Goal: Find specific page/section: Find specific page/section

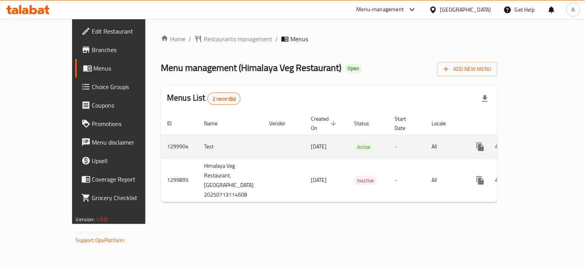
click at [545, 138] on link "enhanced table" at bounding box center [536, 147] width 19 height 19
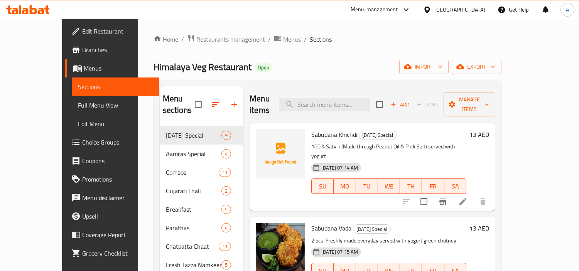
click at [420, 59] on div "Home / Restaurants management / Menus / Sections Himalaya Veg Restaurant Open i…" at bounding box center [327, 198] width 348 height 329
click at [365, 98] on input "search" at bounding box center [324, 104] width 91 height 13
paste input "Himalaya Veg Restaurant."
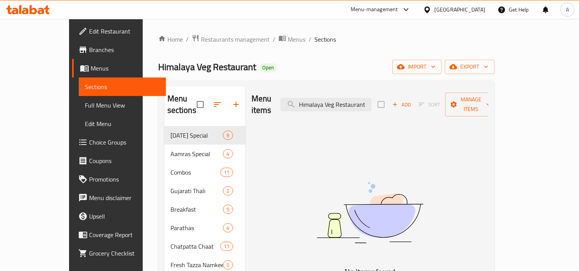
click at [367, 87] on div "Menu items Himalaya Veg Restaurant Add Sort Manage items" at bounding box center [369, 104] width 237 height 37
click at [331, 98] on input "Himalaya Veg Restaurant" at bounding box center [325, 104] width 91 height 13
click at [325, 99] on input "Himalaya Veg Restaurant" at bounding box center [325, 104] width 91 height 13
click at [371, 104] on input "Himalaya Veg Restaurant" at bounding box center [325, 104] width 91 height 13
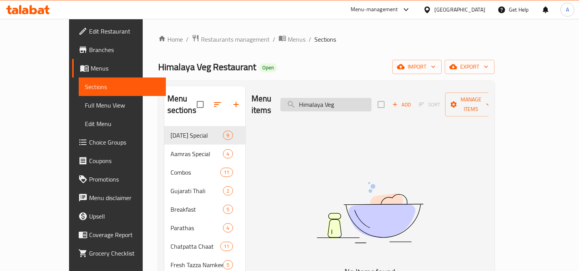
click at [367, 98] on input "Himalaya Veg" at bounding box center [325, 104] width 91 height 13
click at [358, 101] on input "Himalaya Veg" at bounding box center [325, 104] width 91 height 13
click at [325, 101] on input "Himalaya" at bounding box center [325, 104] width 91 height 13
click at [348, 99] on input "Himalaya" at bounding box center [325, 104] width 91 height 13
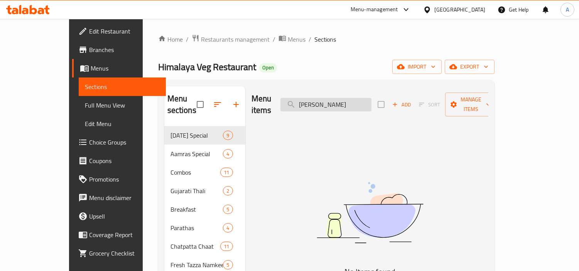
click at [360, 98] on input "Himalay" at bounding box center [325, 104] width 91 height 13
type input "Him"
click at [354, 98] on input "Him" at bounding box center [325, 104] width 91 height 13
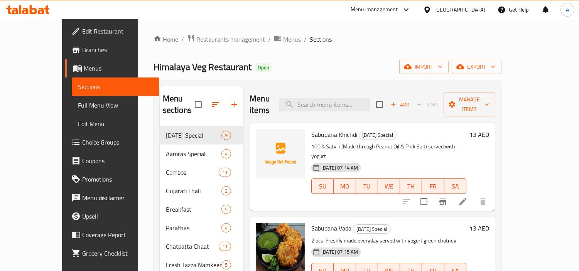
click at [481, 12] on div "United Arab Emirates" at bounding box center [459, 9] width 51 height 8
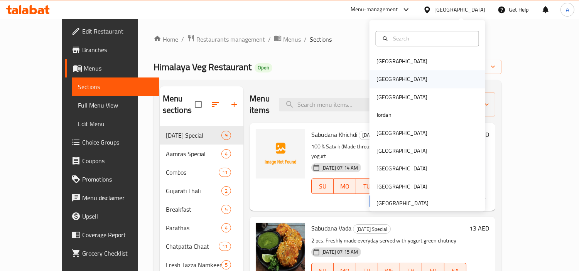
click at [391, 74] on div "[GEOGRAPHIC_DATA]" at bounding box center [427, 80] width 116 height 18
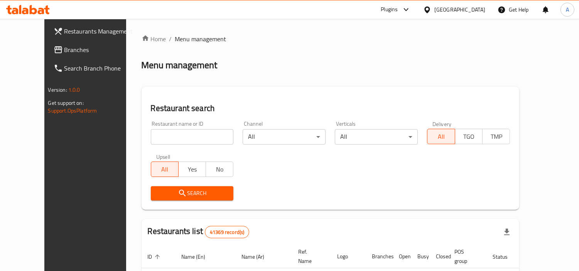
click at [157, 109] on div at bounding box center [289, 135] width 579 height 271
click at [160, 135] on input "search" at bounding box center [192, 136] width 83 height 15
paste input "692488"
type input "692488"
click button "Search" at bounding box center [192, 193] width 83 height 14
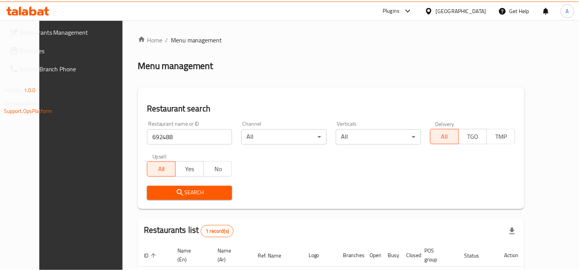
scroll to position [66, 0]
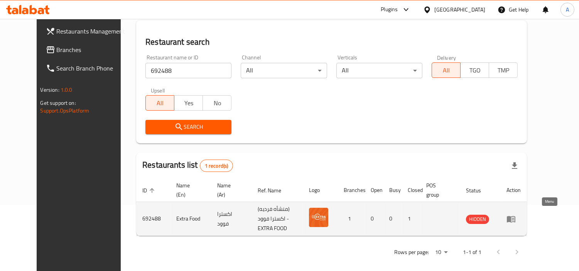
click at [515, 217] on icon "enhanced table" at bounding box center [510, 218] width 9 height 9
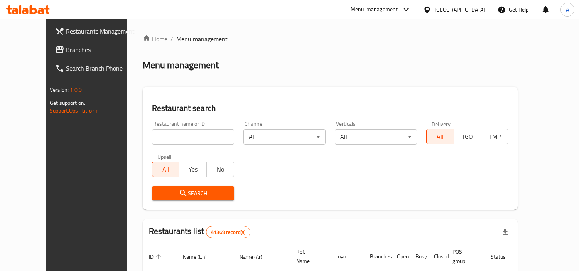
scroll to position [66, 0]
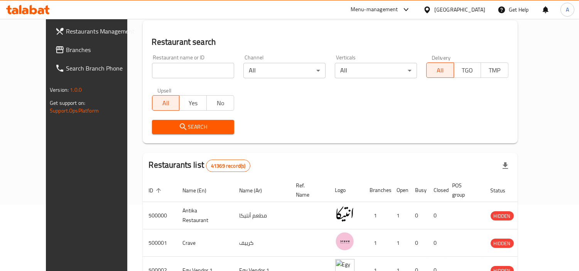
click at [152, 70] on input "search" at bounding box center [193, 70] width 82 height 15
paste input "692488"
type input "692488"
click button "Search" at bounding box center [193, 127] width 82 height 14
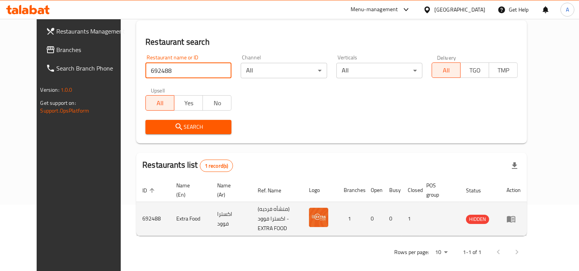
click at [364, 219] on td "1" at bounding box center [350, 219] width 27 height 34
click at [401, 224] on td "0" at bounding box center [392, 219] width 19 height 34
click at [527, 209] on td "enhanced table" at bounding box center [513, 219] width 27 height 34
click at [515, 216] on icon "enhanced table" at bounding box center [511, 219] width 8 height 7
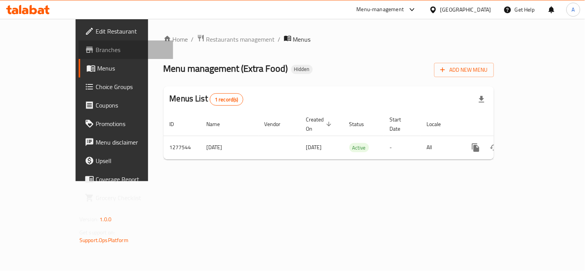
click at [96, 48] on span "Branches" at bounding box center [131, 49] width 71 height 9
